Goal: Transaction & Acquisition: Purchase product/service

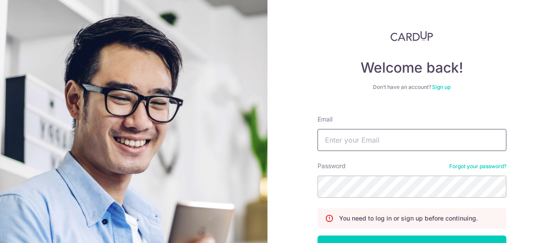
click at [347, 142] on input "Email" at bounding box center [412, 140] width 189 height 22
type input "[EMAIL_ADDRESS][DOMAIN_NAME]"
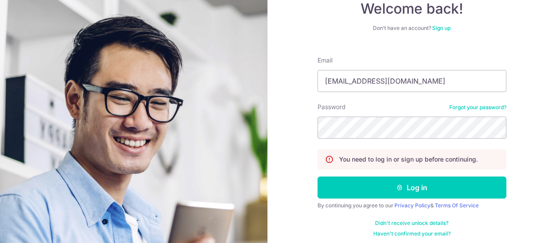
scroll to position [63, 0]
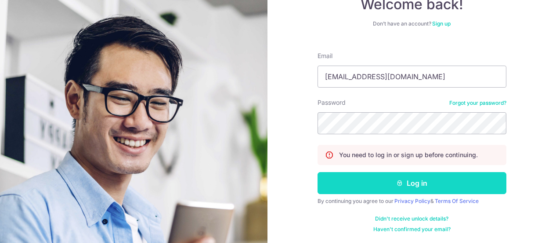
click at [440, 189] on button "Log in" at bounding box center [412, 183] width 189 height 22
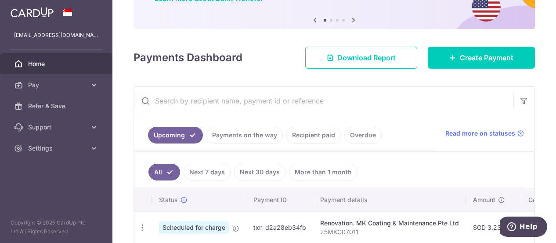
scroll to position [43, 0]
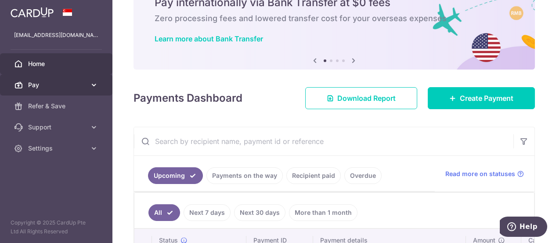
click at [91, 84] on icon at bounding box center [94, 84] width 9 height 9
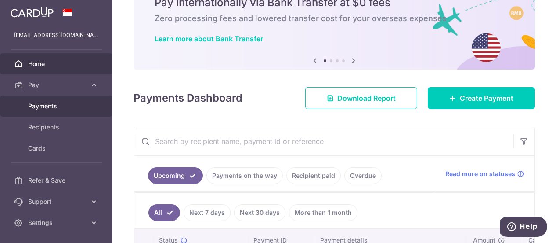
click at [55, 104] on span "Payments" at bounding box center [57, 106] width 58 height 9
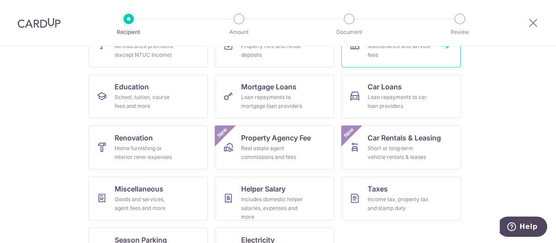
scroll to position [150, 0]
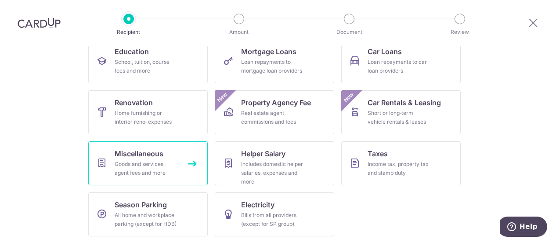
click at [150, 157] on span "Miscellaneous" at bounding box center [139, 153] width 49 height 11
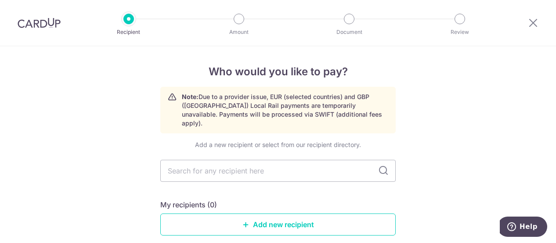
click at [51, 24] on img at bounding box center [39, 23] width 43 height 11
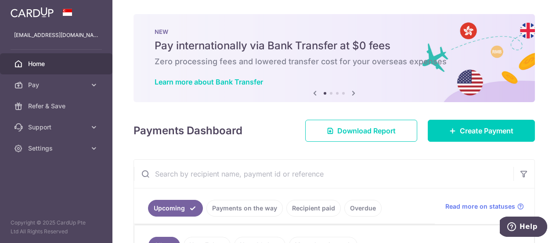
click at [41, 61] on span "Home" at bounding box center [57, 63] width 58 height 9
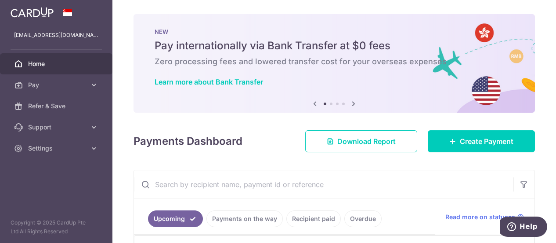
click at [352, 102] on icon at bounding box center [354, 103] width 11 height 11
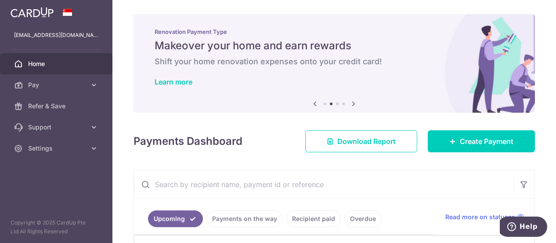
click at [352, 102] on icon at bounding box center [354, 103] width 11 height 11
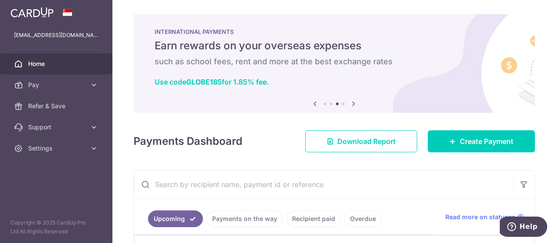
click at [352, 102] on icon at bounding box center [354, 103] width 11 height 11
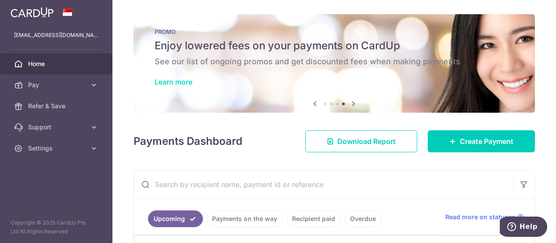
click at [169, 82] on link "Learn more" at bounding box center [174, 81] width 38 height 9
